Goal: Transaction & Acquisition: Purchase product/service

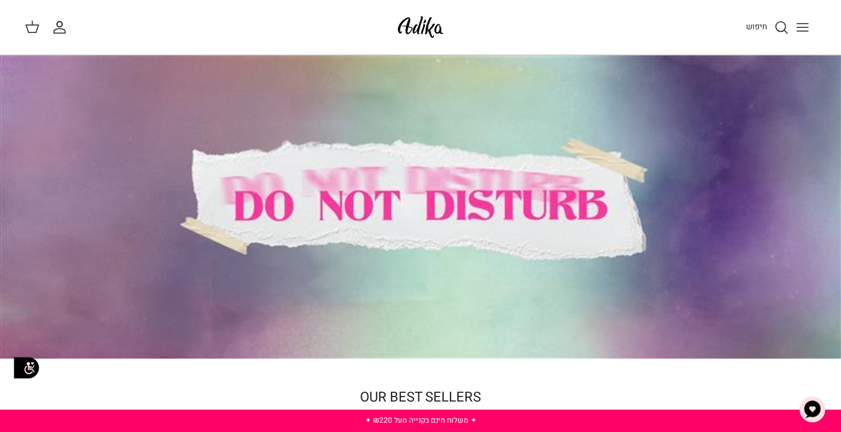
click at [803, 24] on icon "Toggle menu" at bounding box center [802, 27] width 15 height 15
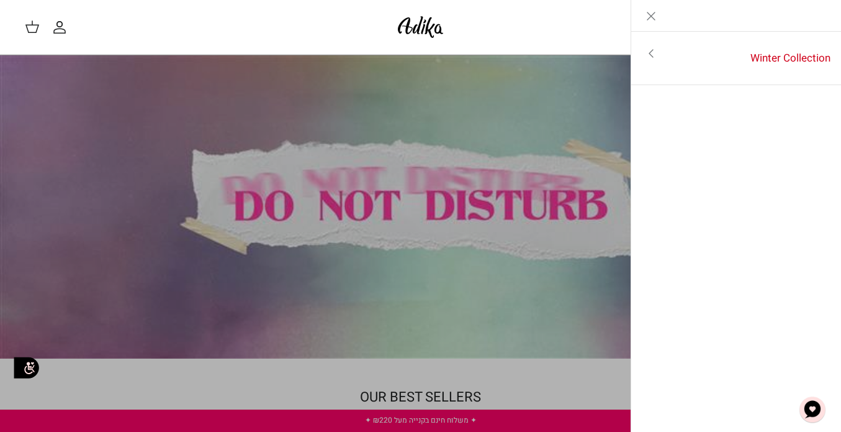
click at [657, 11] on icon "Close" at bounding box center [651, 16] width 15 height 15
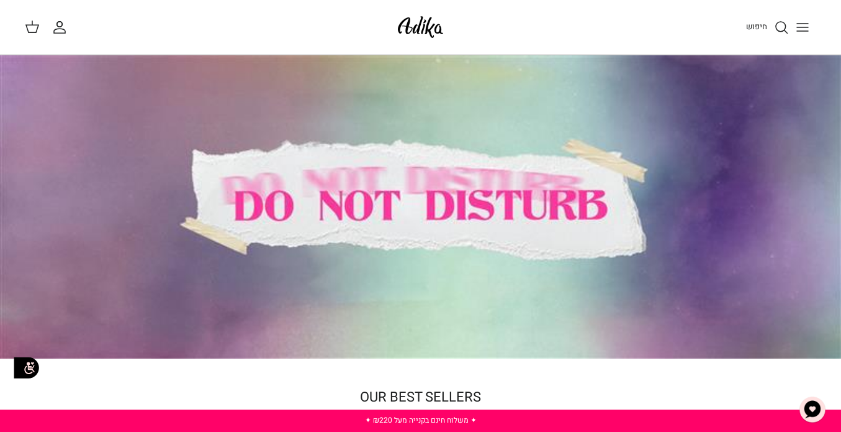
click at [796, 29] on icon "Toggle menu" at bounding box center [802, 27] width 15 height 15
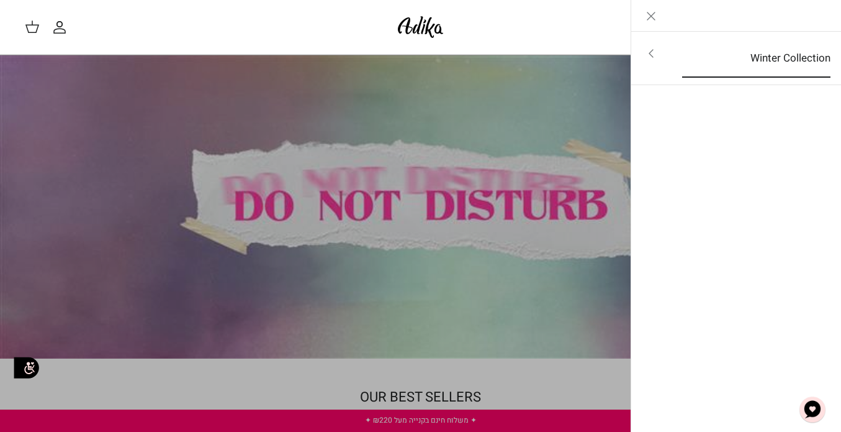
click at [749, 46] on link "Winter Collection" at bounding box center [756, 58] width 171 height 38
click at [761, 55] on link "לכל הפריטים" at bounding box center [737, 54] width 198 height 31
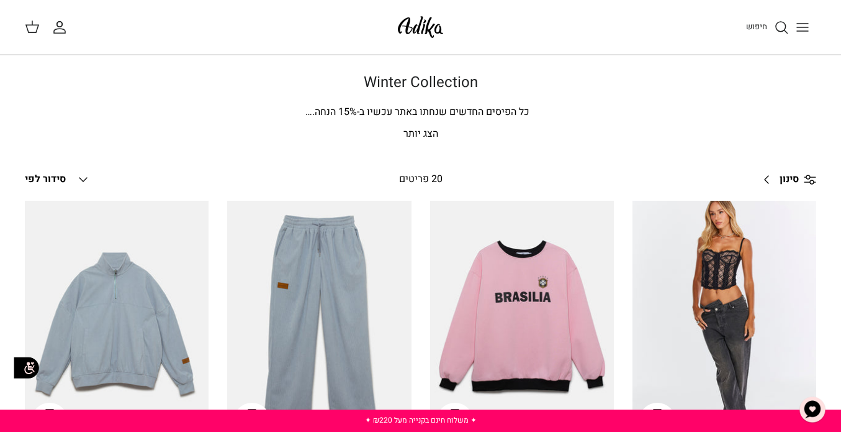
click at [35, 28] on icon at bounding box center [32, 26] width 15 height 15
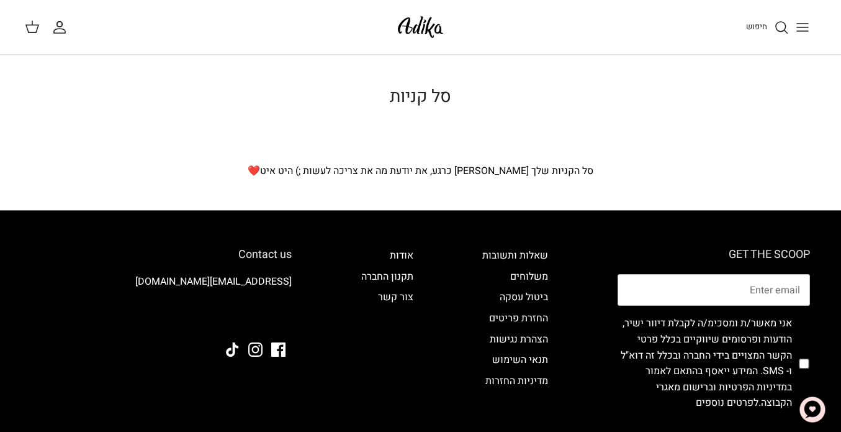
click at [52, 32] on icon "החשבון שלי" at bounding box center [59, 27] width 15 height 15
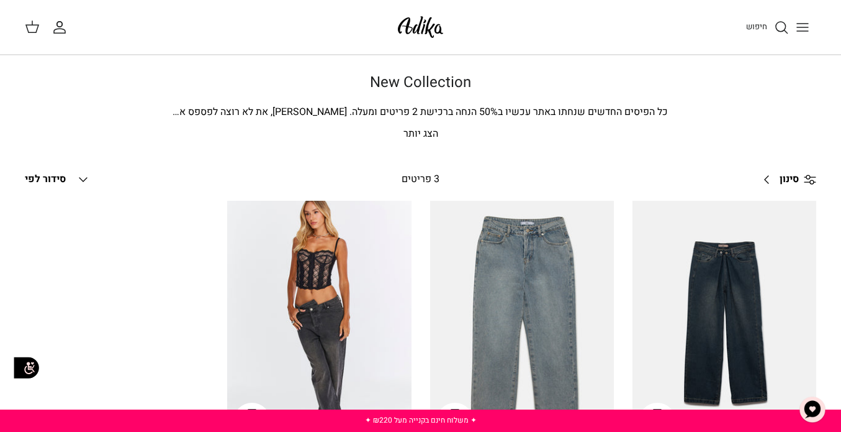
click at [813, 32] on button "Toggle menu" at bounding box center [802, 27] width 27 height 27
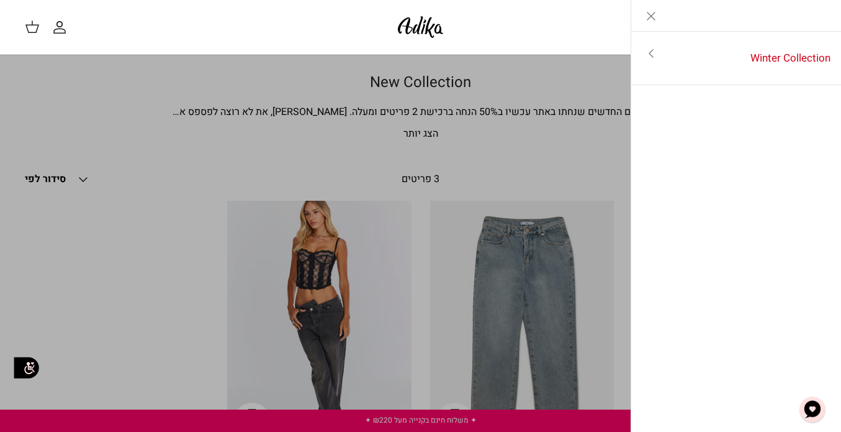
click at [383, 134] on link "Toggle menu" at bounding box center [420, 216] width 841 height 432
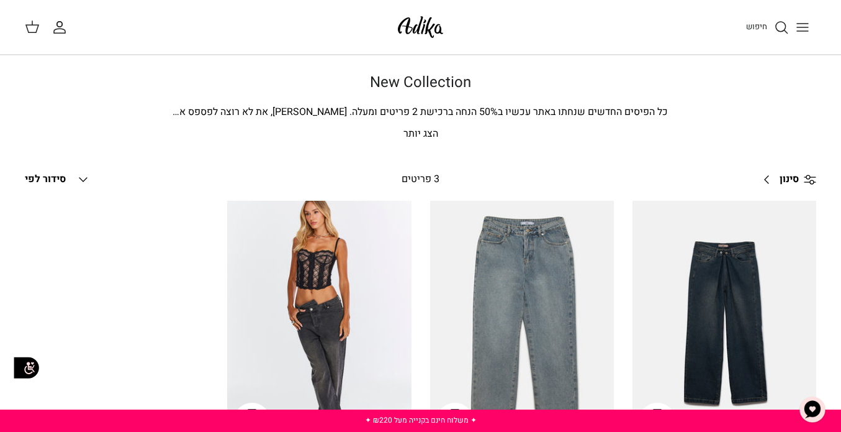
click at [75, 174] on button "Down סידור לפי" at bounding box center [58, 179] width 66 height 27
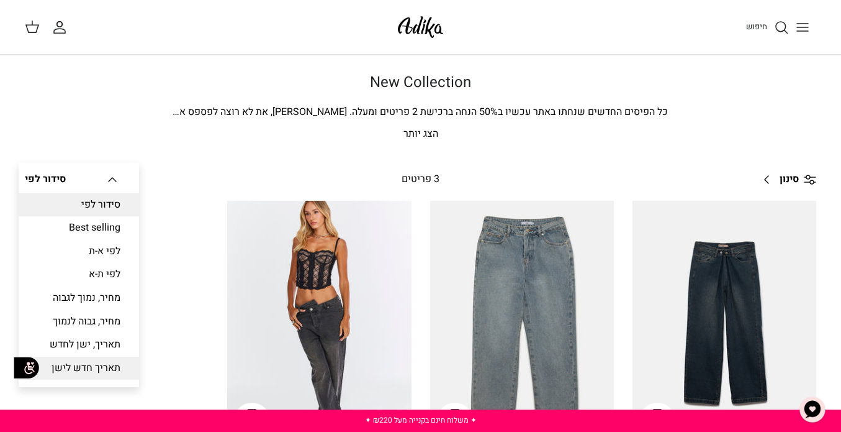
click at [102, 366] on link "תאריך חדש לישן" at bounding box center [79, 368] width 120 height 24
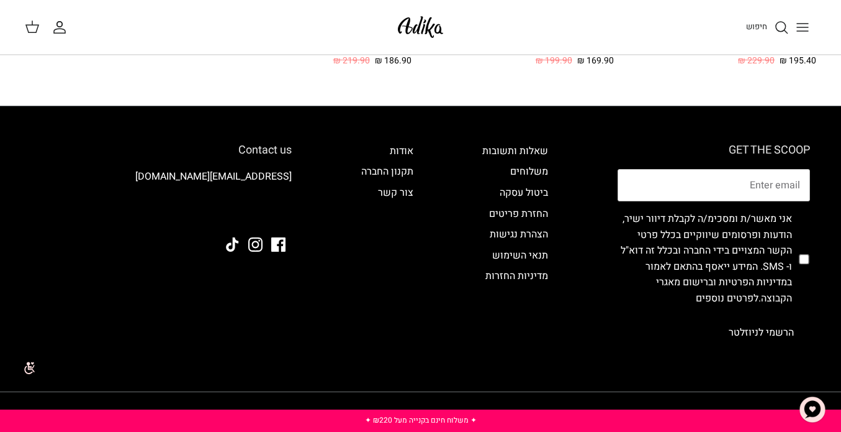
scroll to position [435, 0]
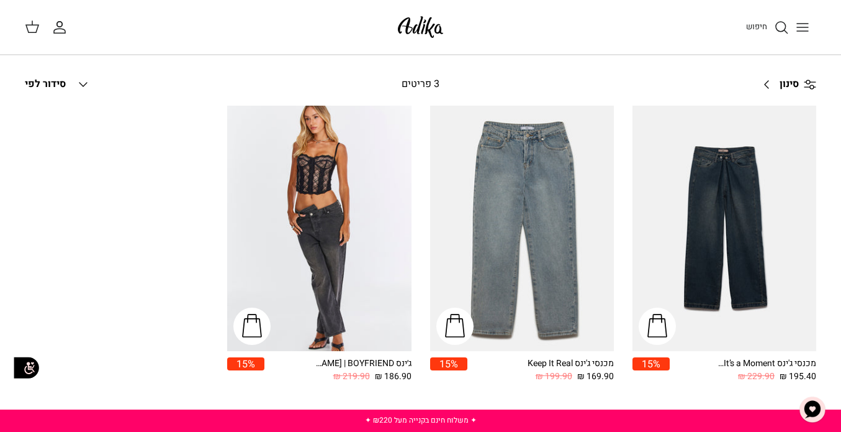
scroll to position [109, 0]
